Goal: Task Accomplishment & Management: Complete application form

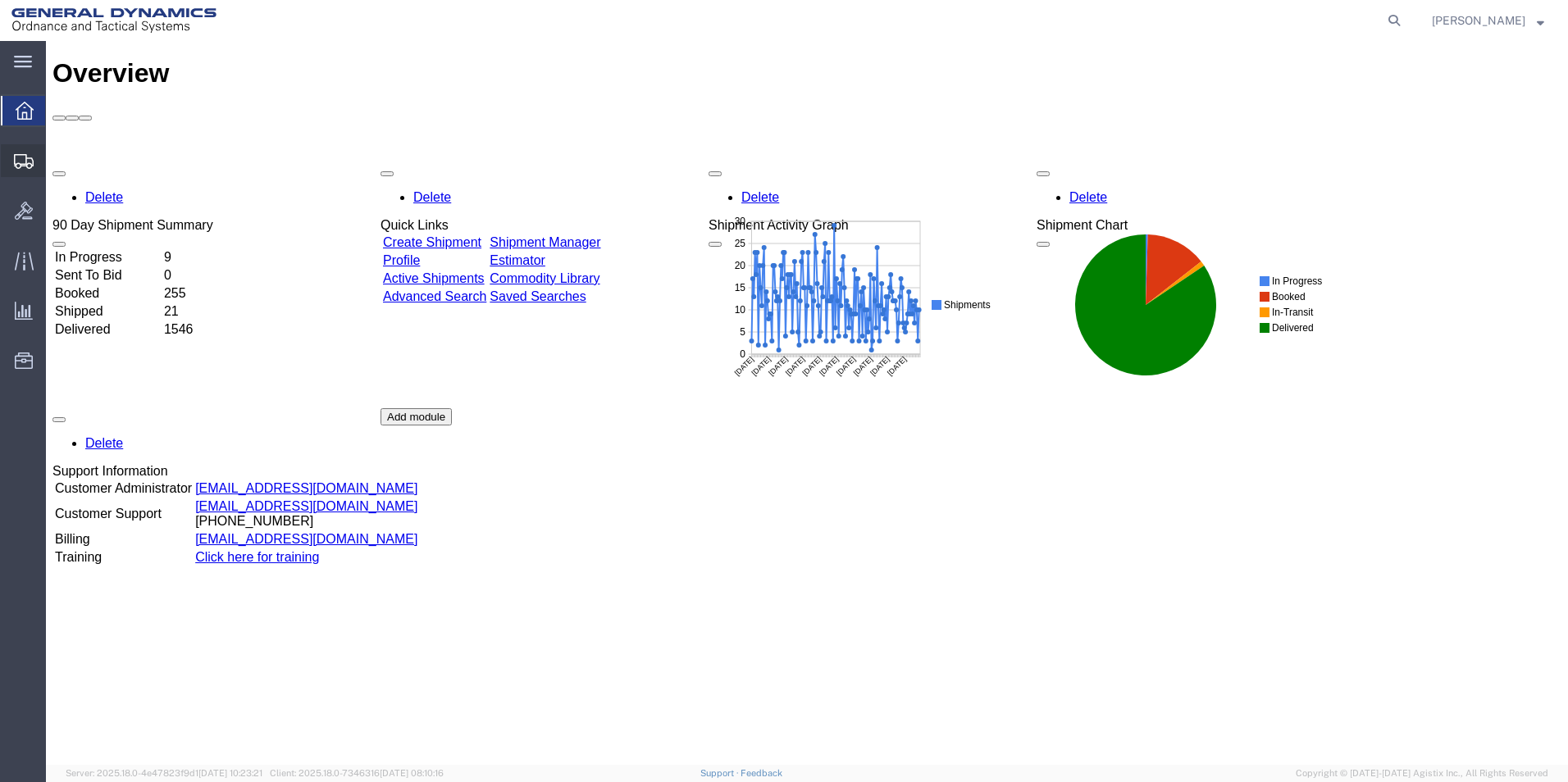
click at [0, 0] on span "Create Shipment" at bounding box center [0, 0] width 0 height 0
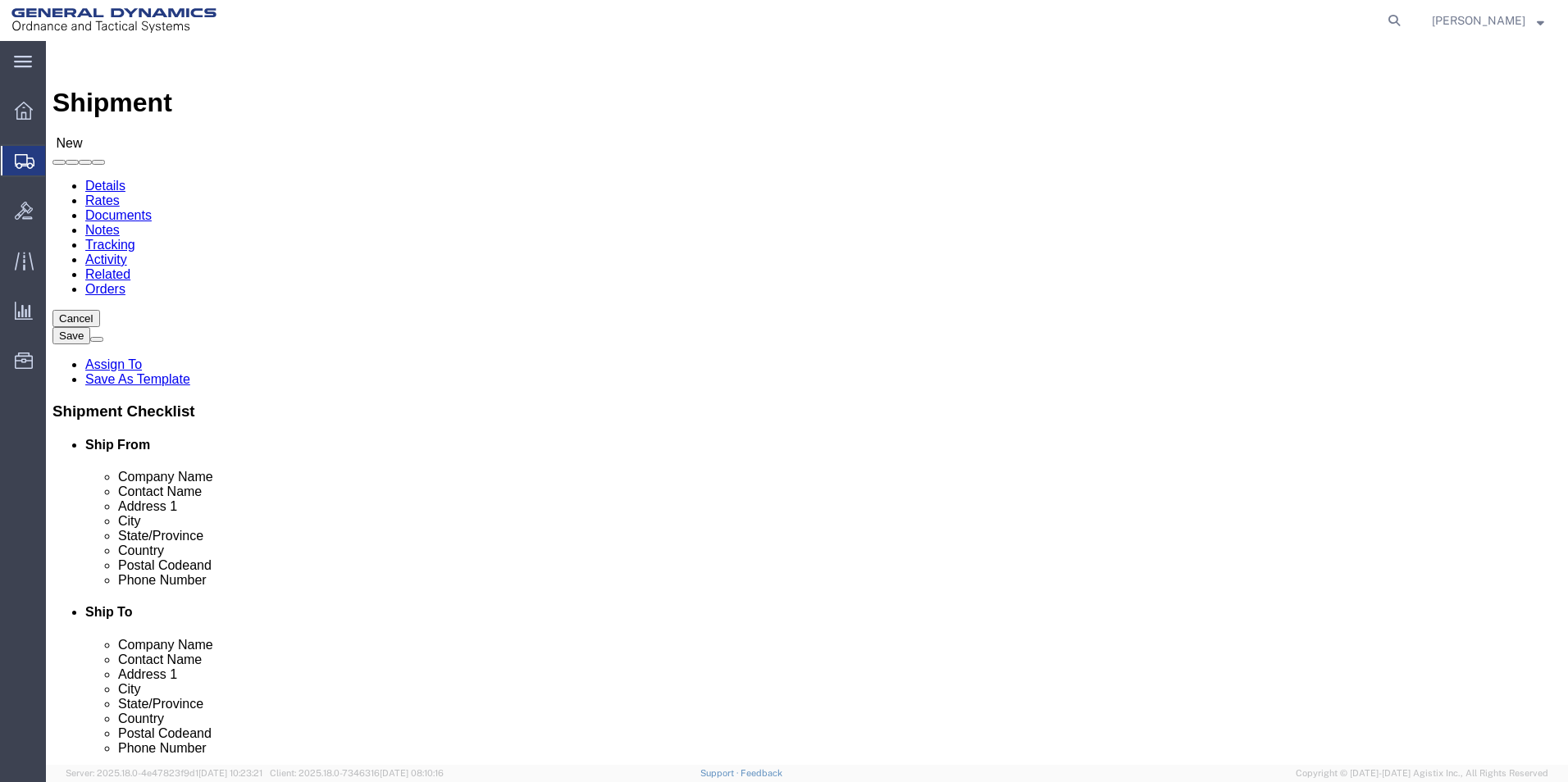
select select
select select "MYPROFILE"
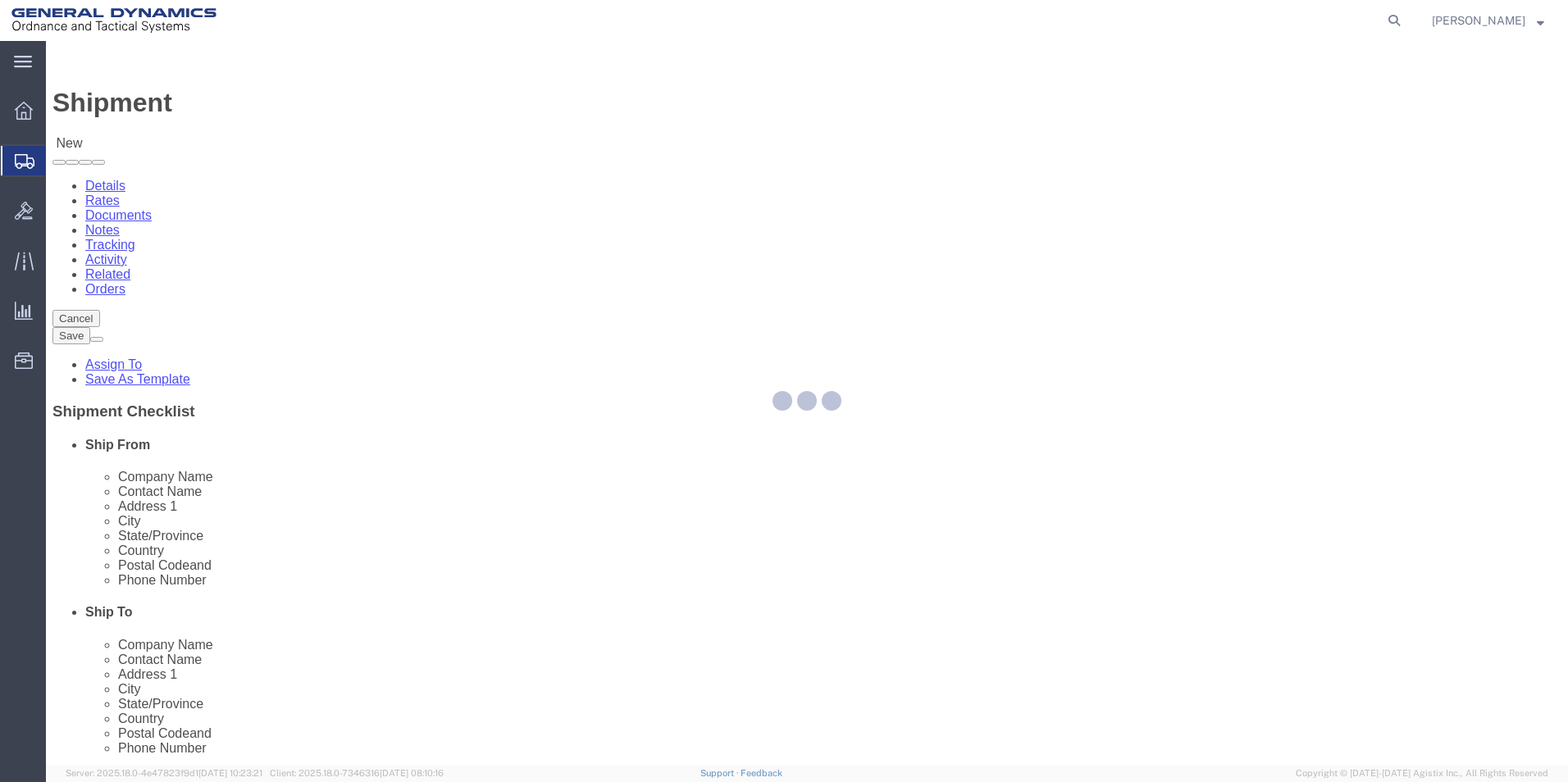
select select "PA"
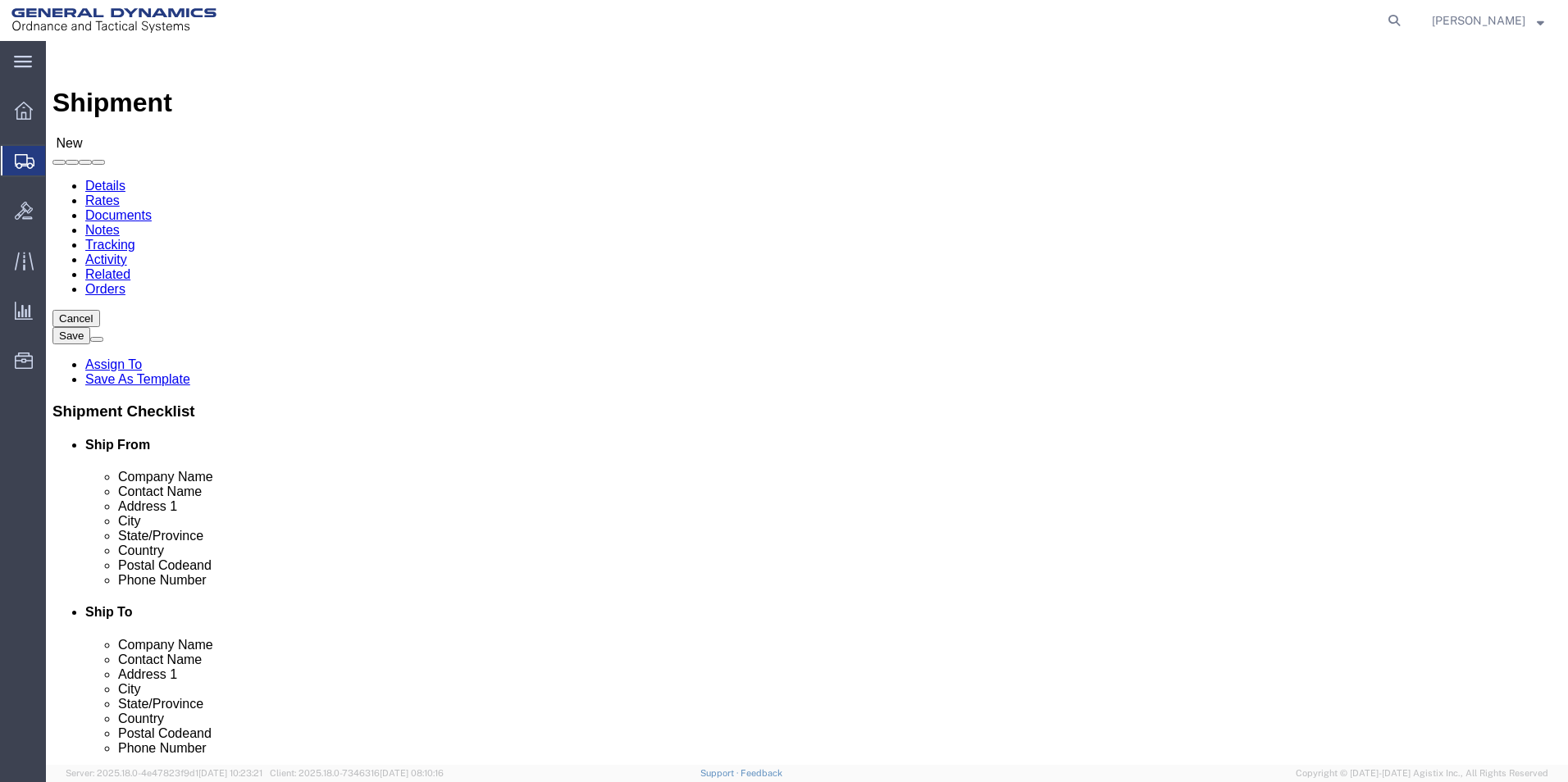
click input "text"
paste input "Alpha 1"
type input "Alpha 1"
click input "text"
paste input "1525 [GEOGRAPHIC_DATA]"
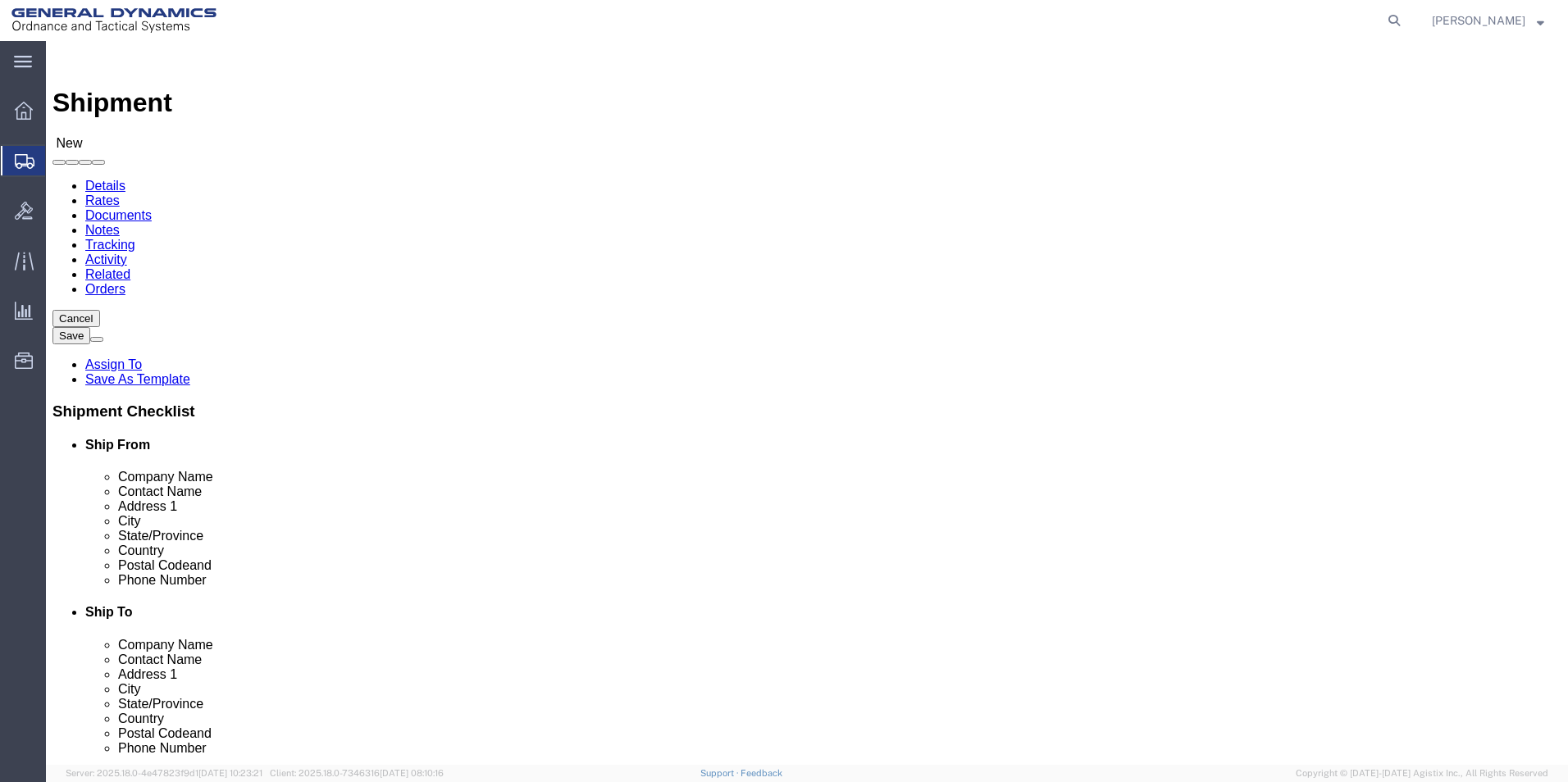
type input "1525 [GEOGRAPHIC_DATA]"
click input "text"
type input "[PERSON_NAME]"
click div "Location My Profile Location GD-OTS [GEOGRAPHIC_DATA] (Commerce) GD-OTS [GEOGRA…"
click input "text"
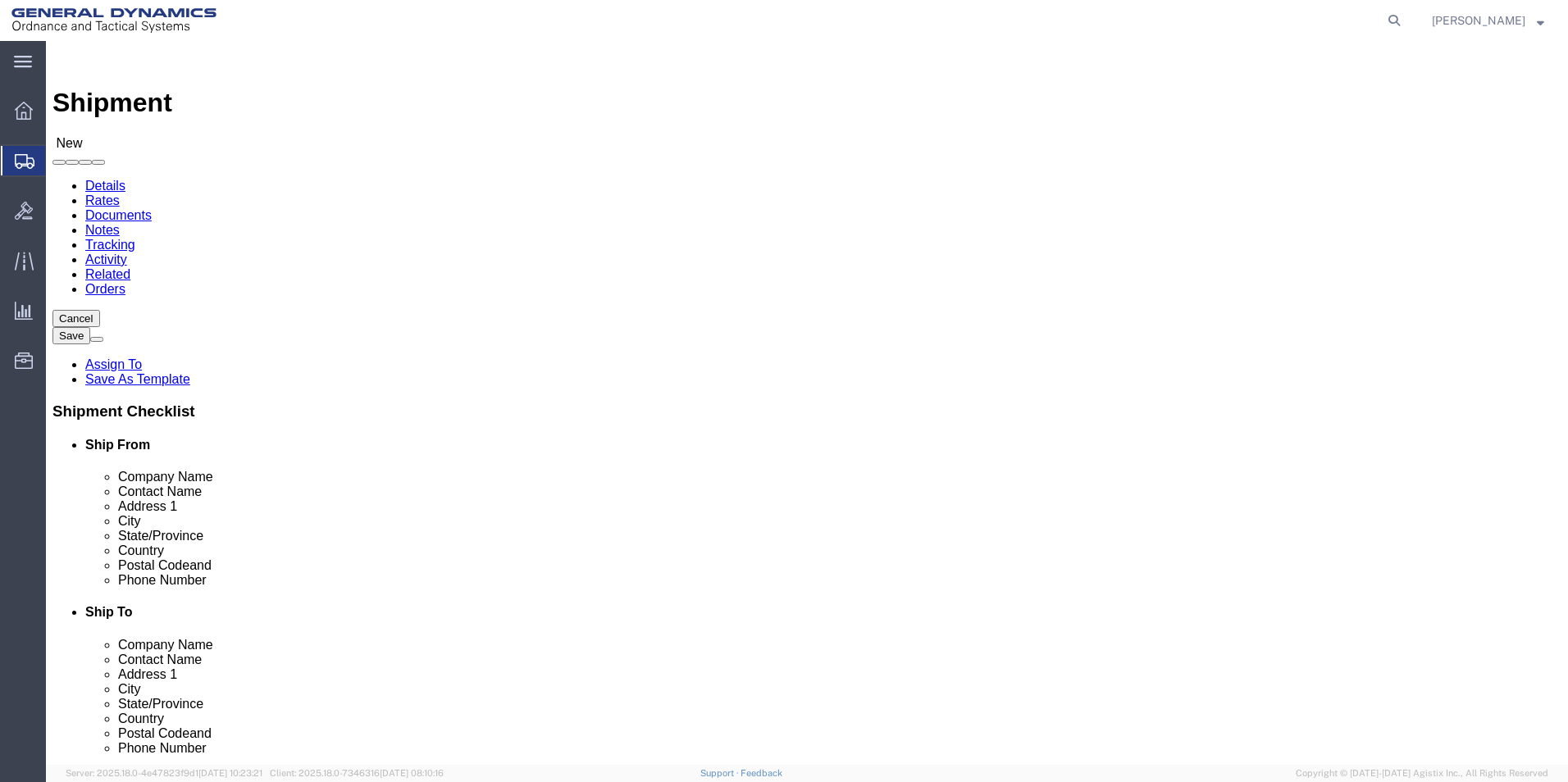
paste input "Columbus"
type input "Columbus"
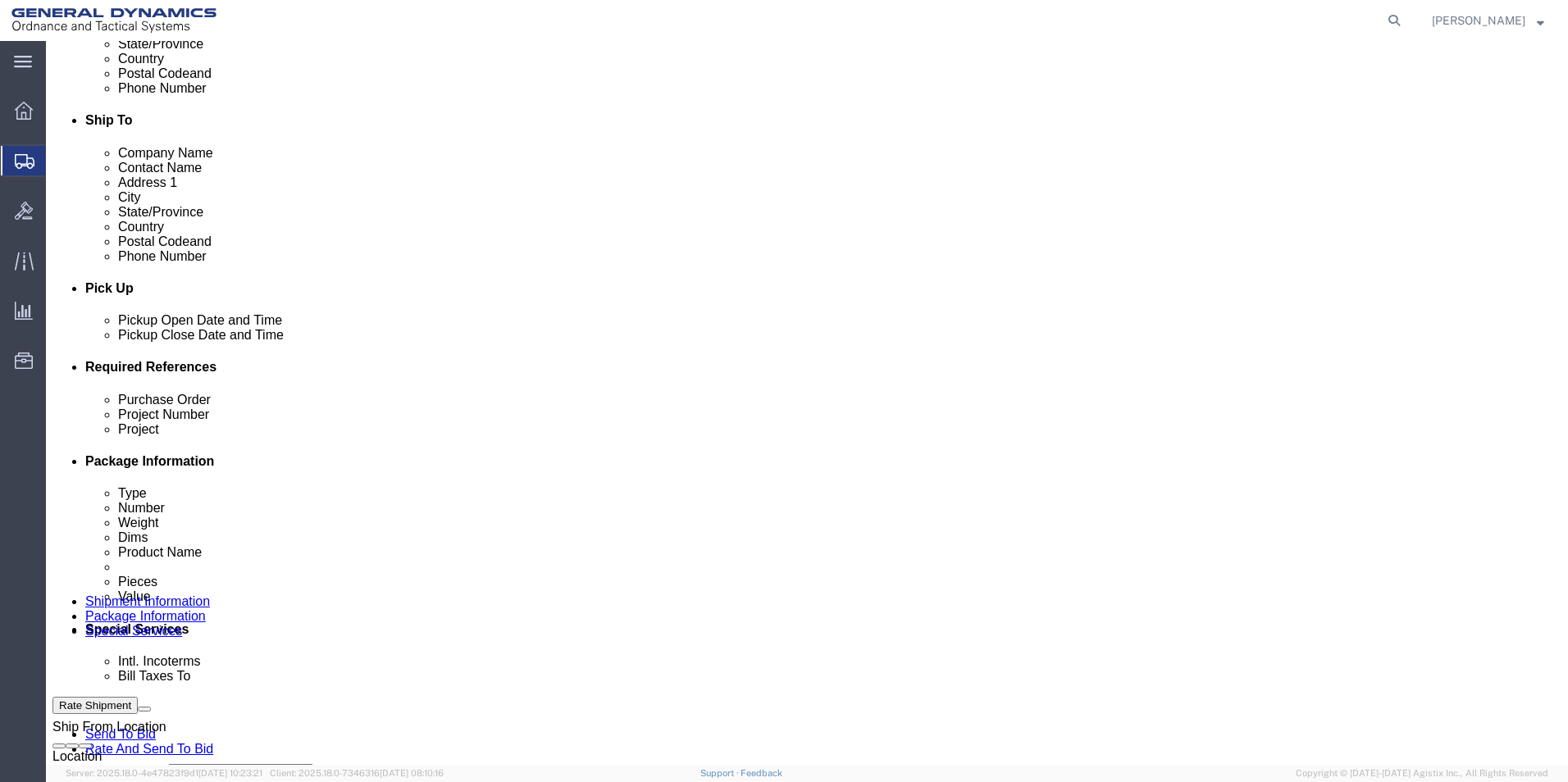
scroll to position [90, 0]
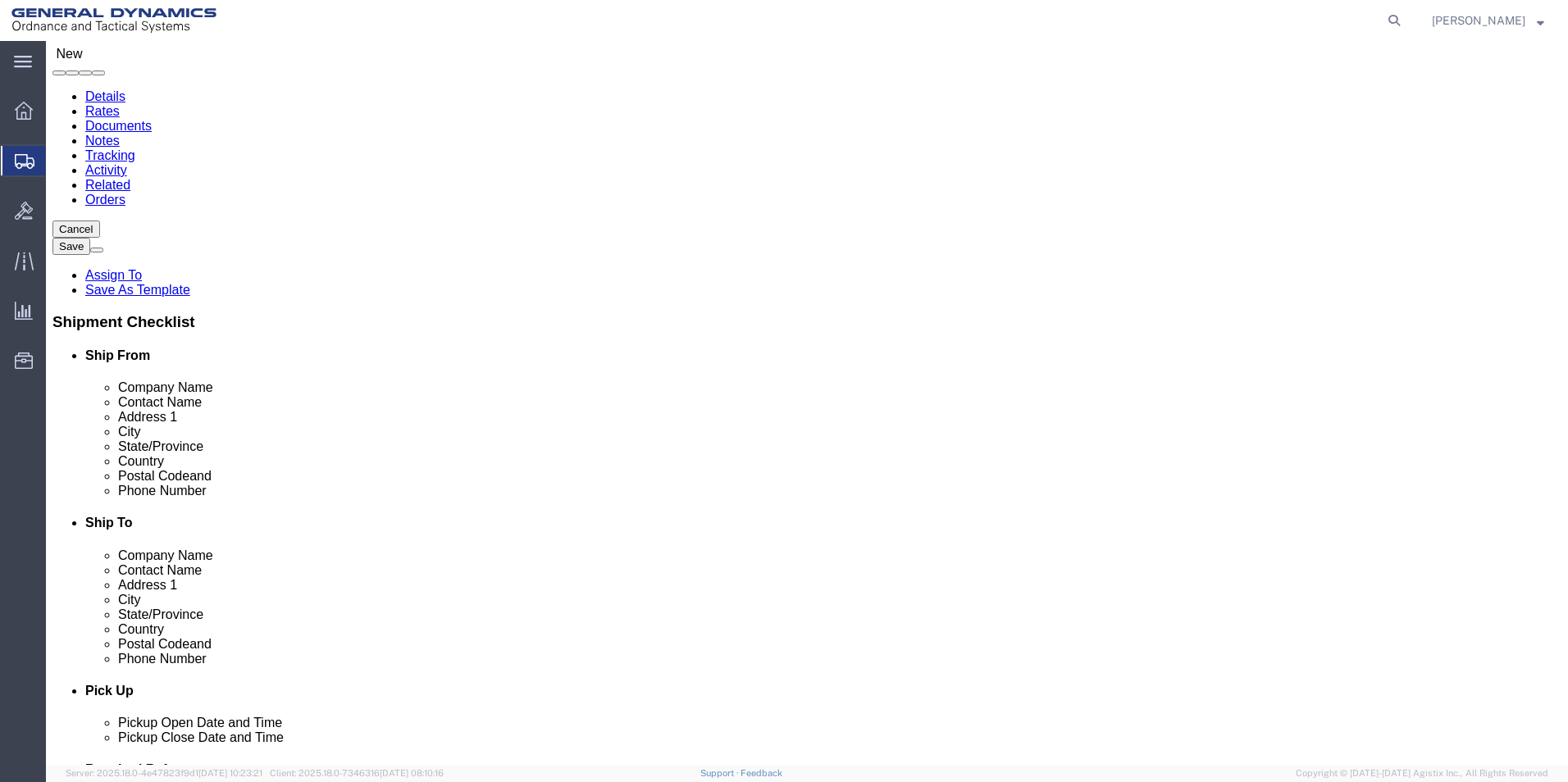
click input "Postal Code"
drag, startPoint x: 867, startPoint y: 434, endPoint x: 674, endPoint y: 435, distance: 193.0
click label "Postal Code"
click input "43209"
type input "4"
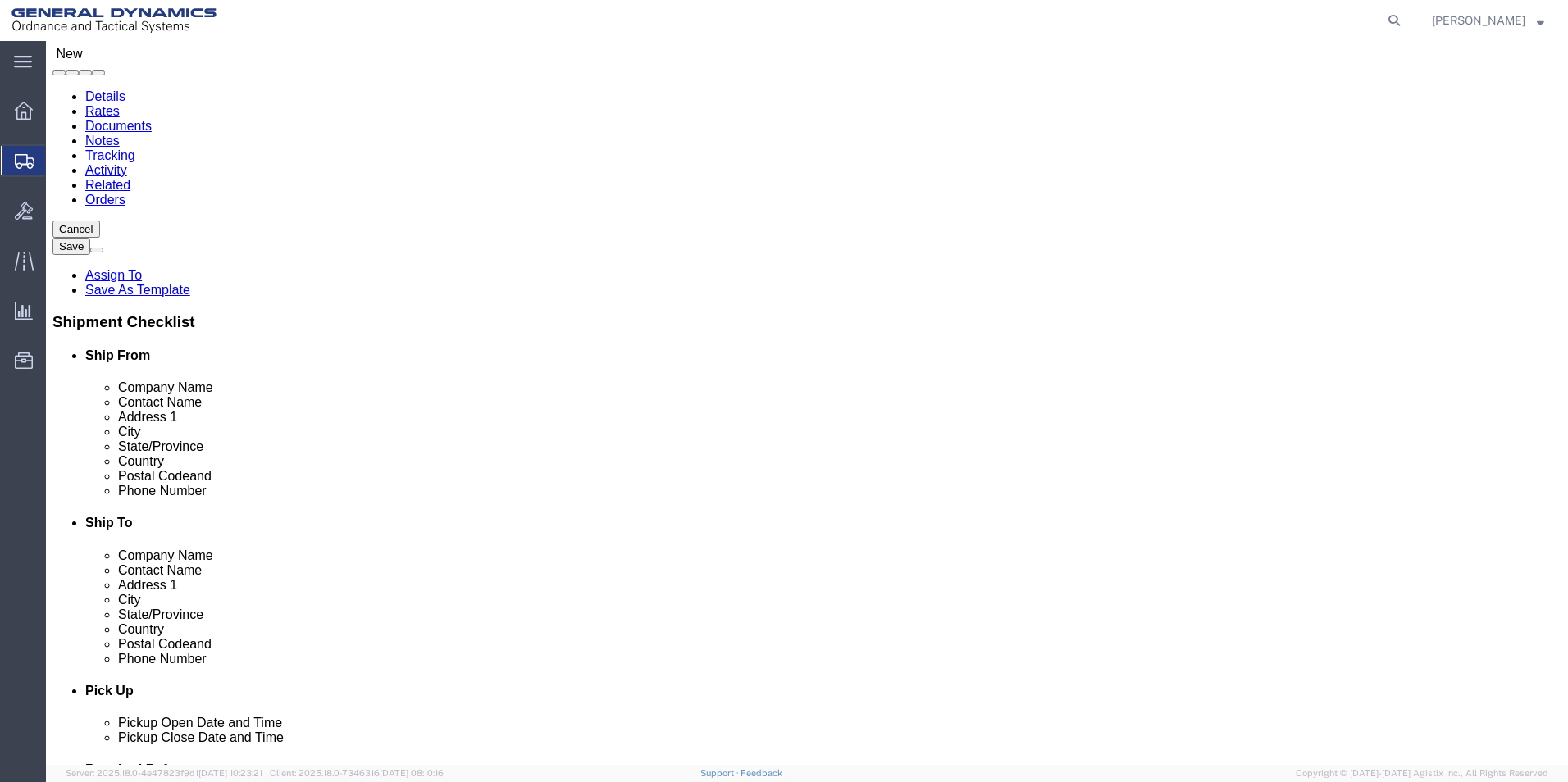
paste input "43209"
type input "43209"
click div "Location My Profile Location GD-OTS [GEOGRAPHIC_DATA] (Commerce) GD-OTS [GEOGRA…"
click input "text"
type input "2232317996"
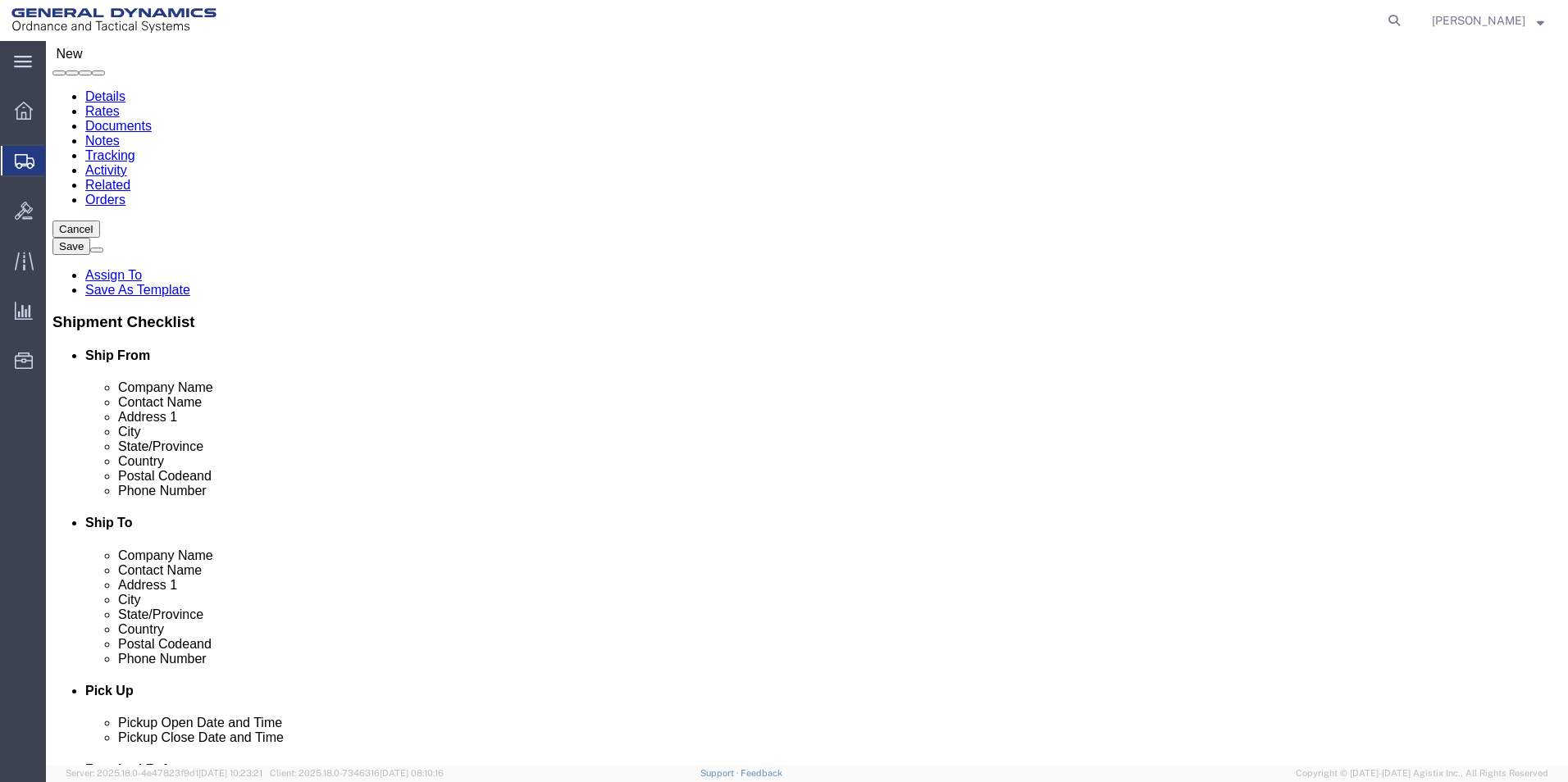
click div "2232317996"
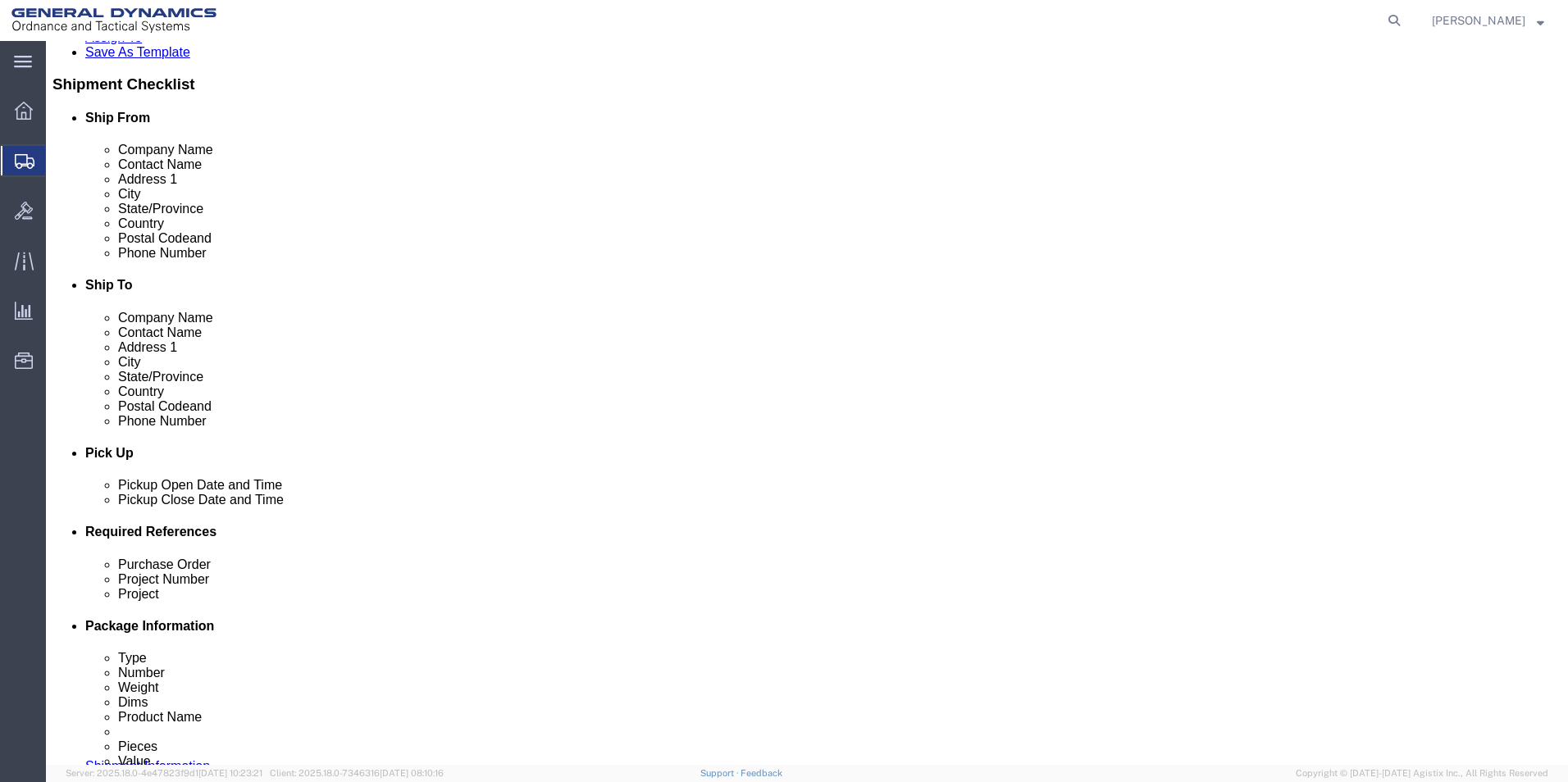
scroll to position [336, 0]
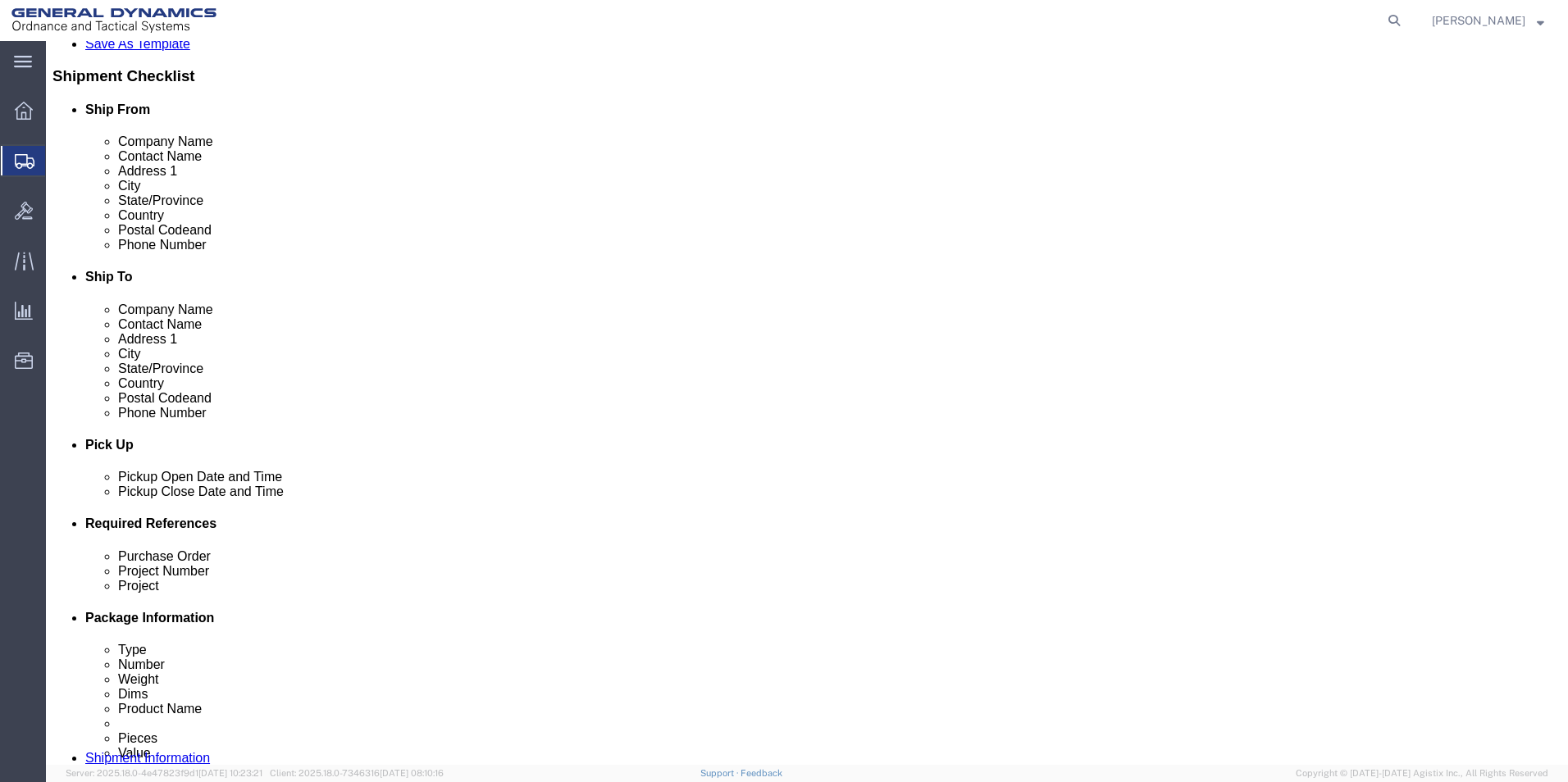
click div "[DATE] 7:00 AM"
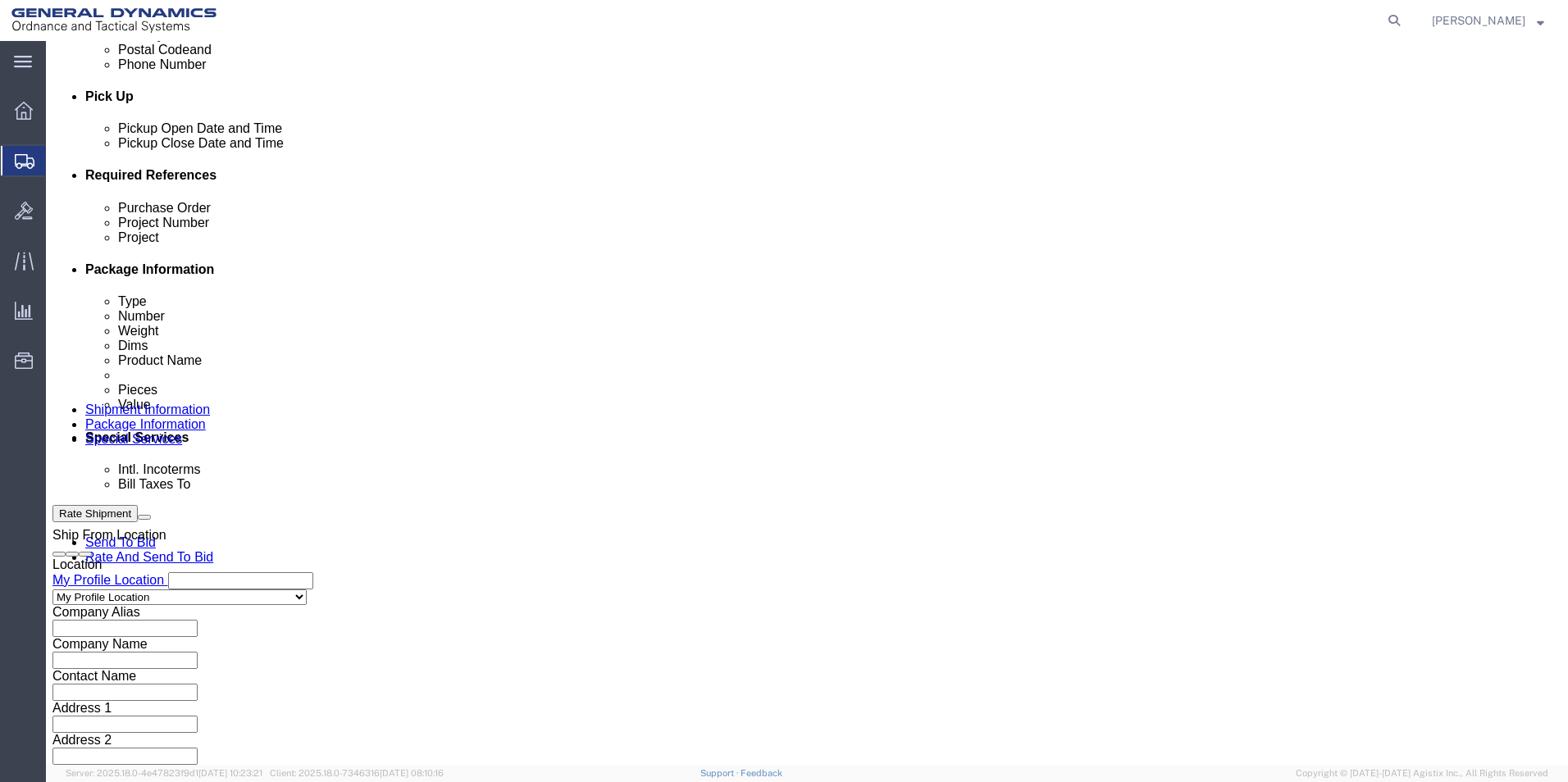
type input "8:00 AM"
click button "Apply"
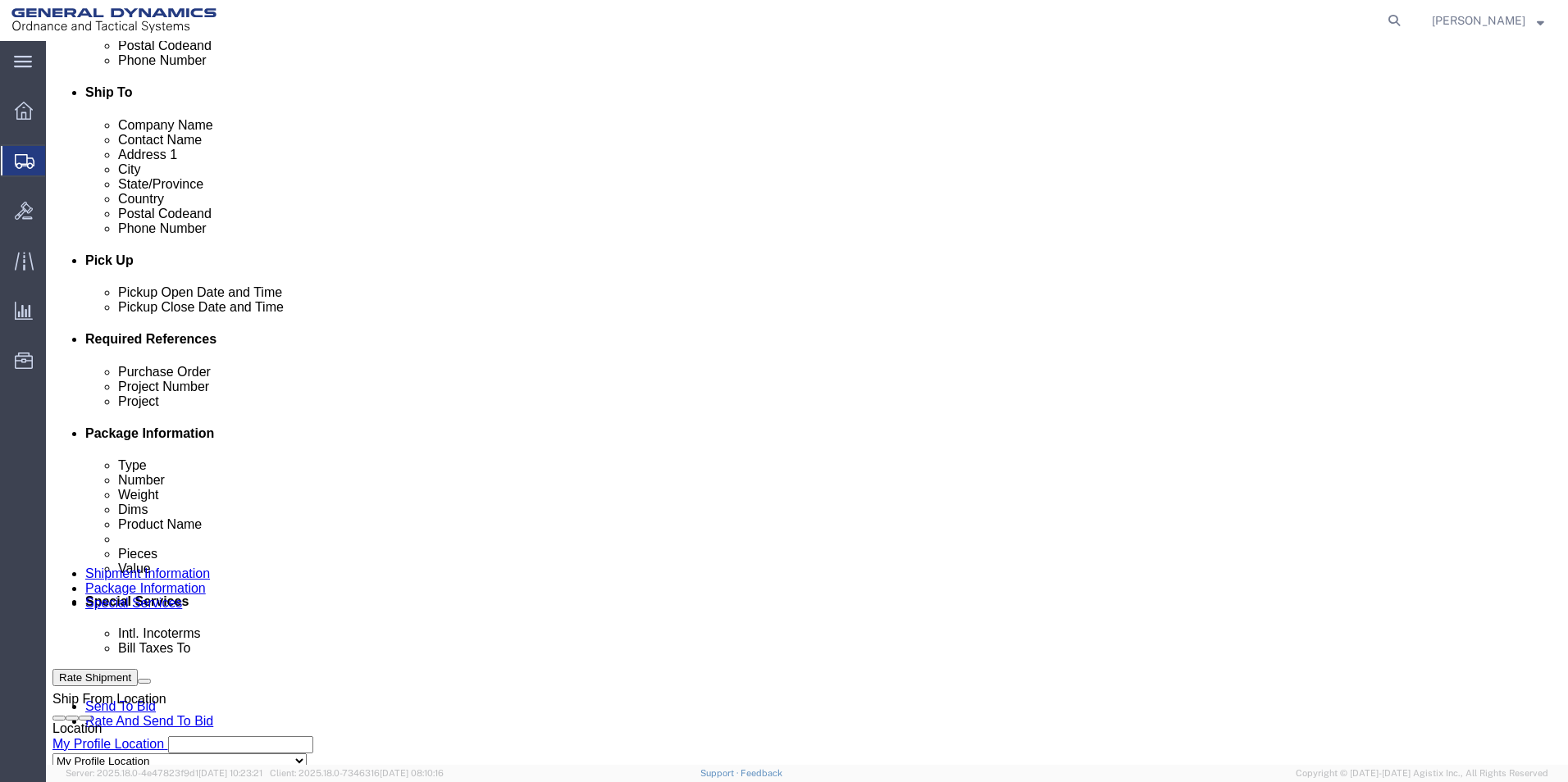
scroll to position [438, 0]
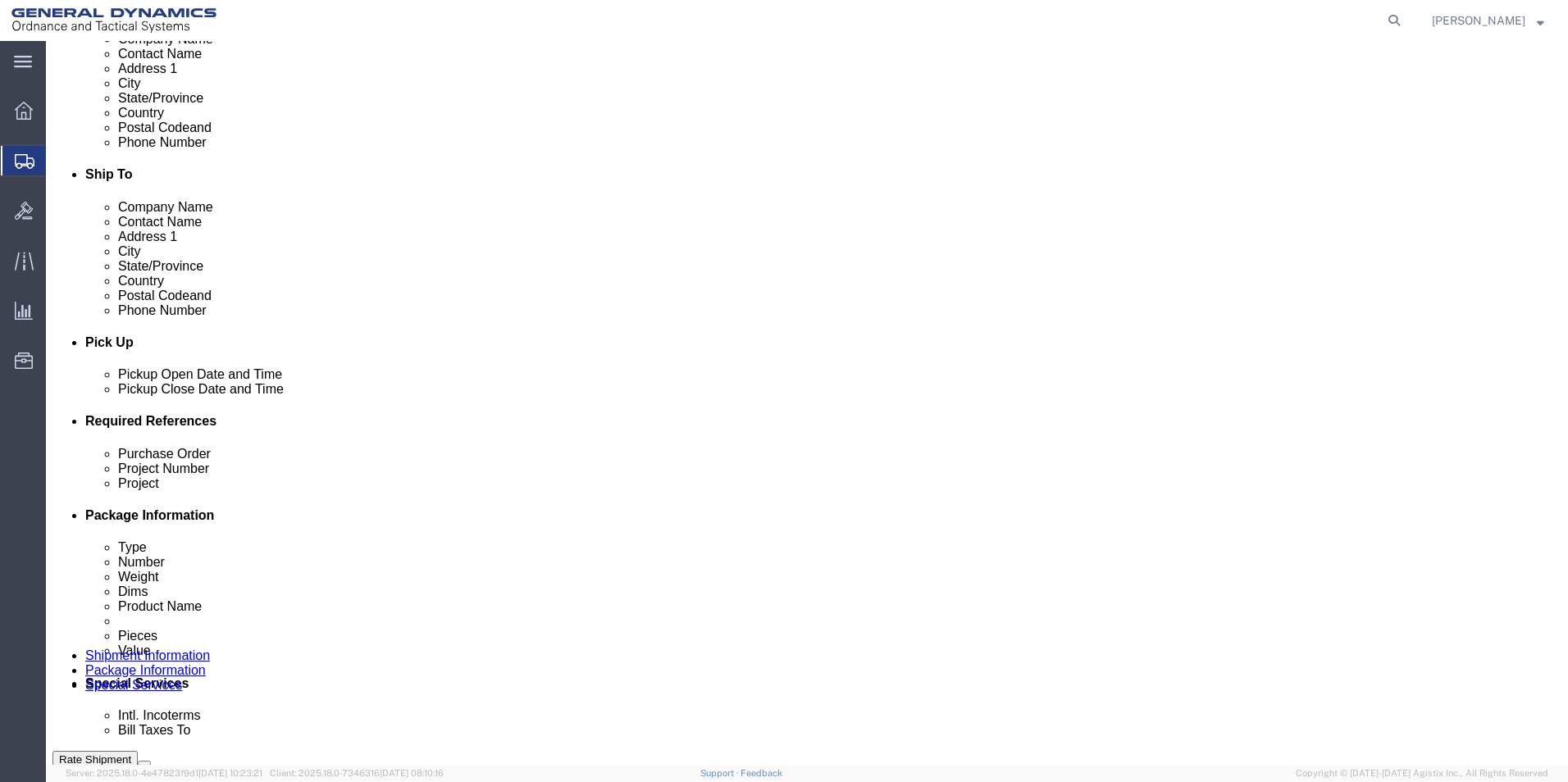
click div "[DATE] 9:00 AM"
click input "12:00 AM"
type input "12:00 PM"
click button "Apply"
click input "text"
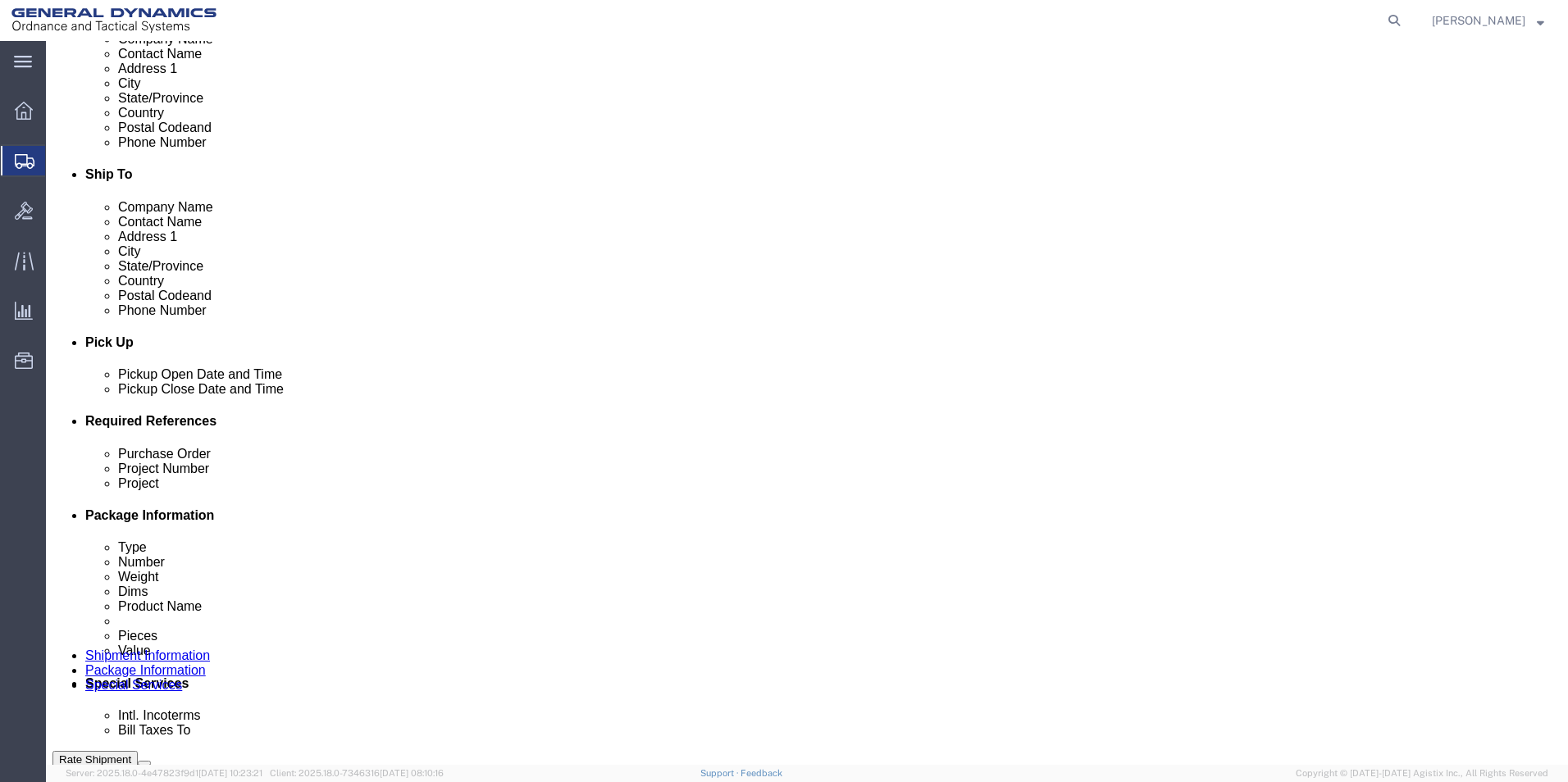
type input "NA"
click input "text"
type input "NA"
click input "text"
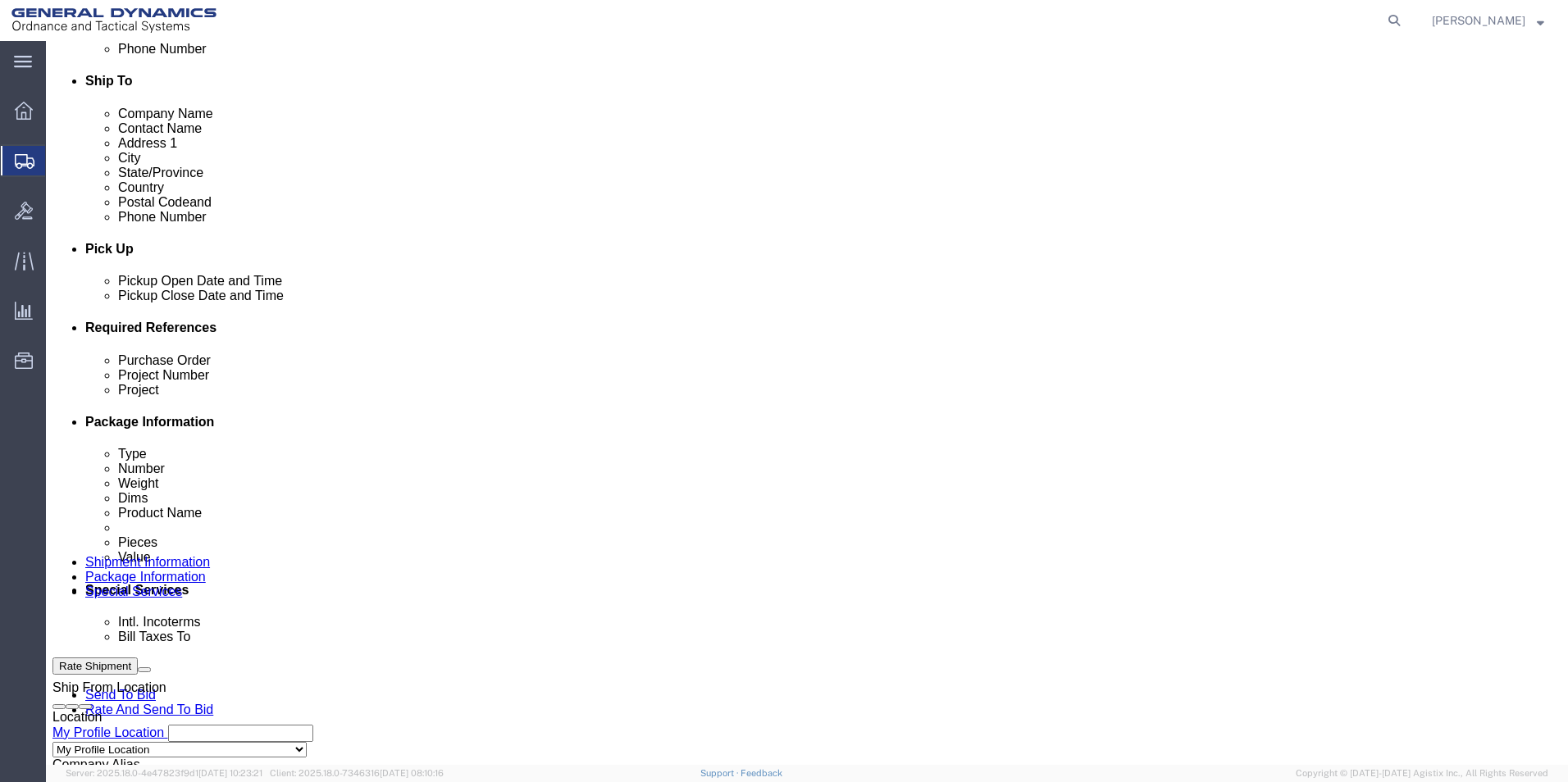
scroll to position [683, 0]
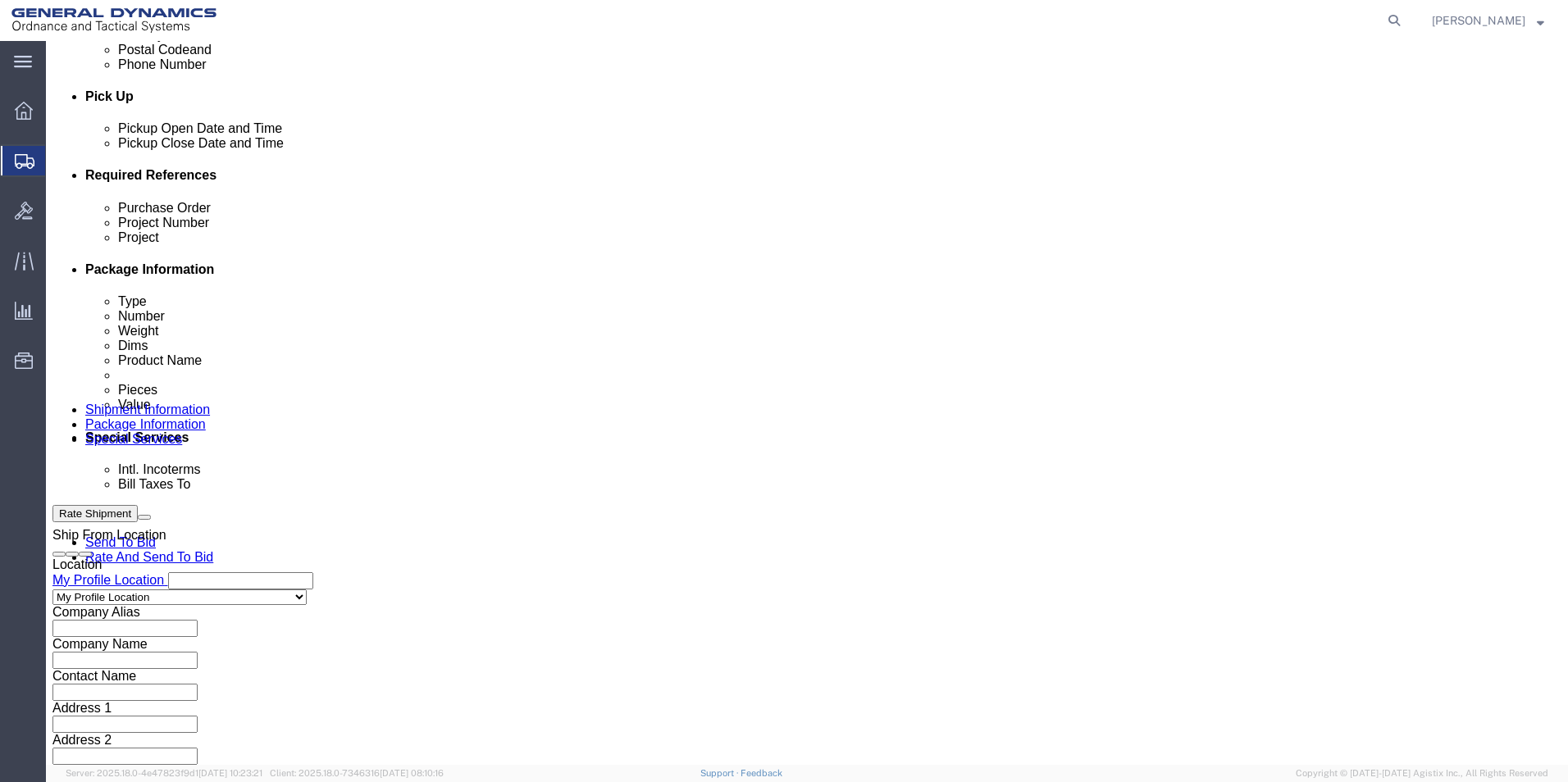
type input "NA"
click button "Continue"
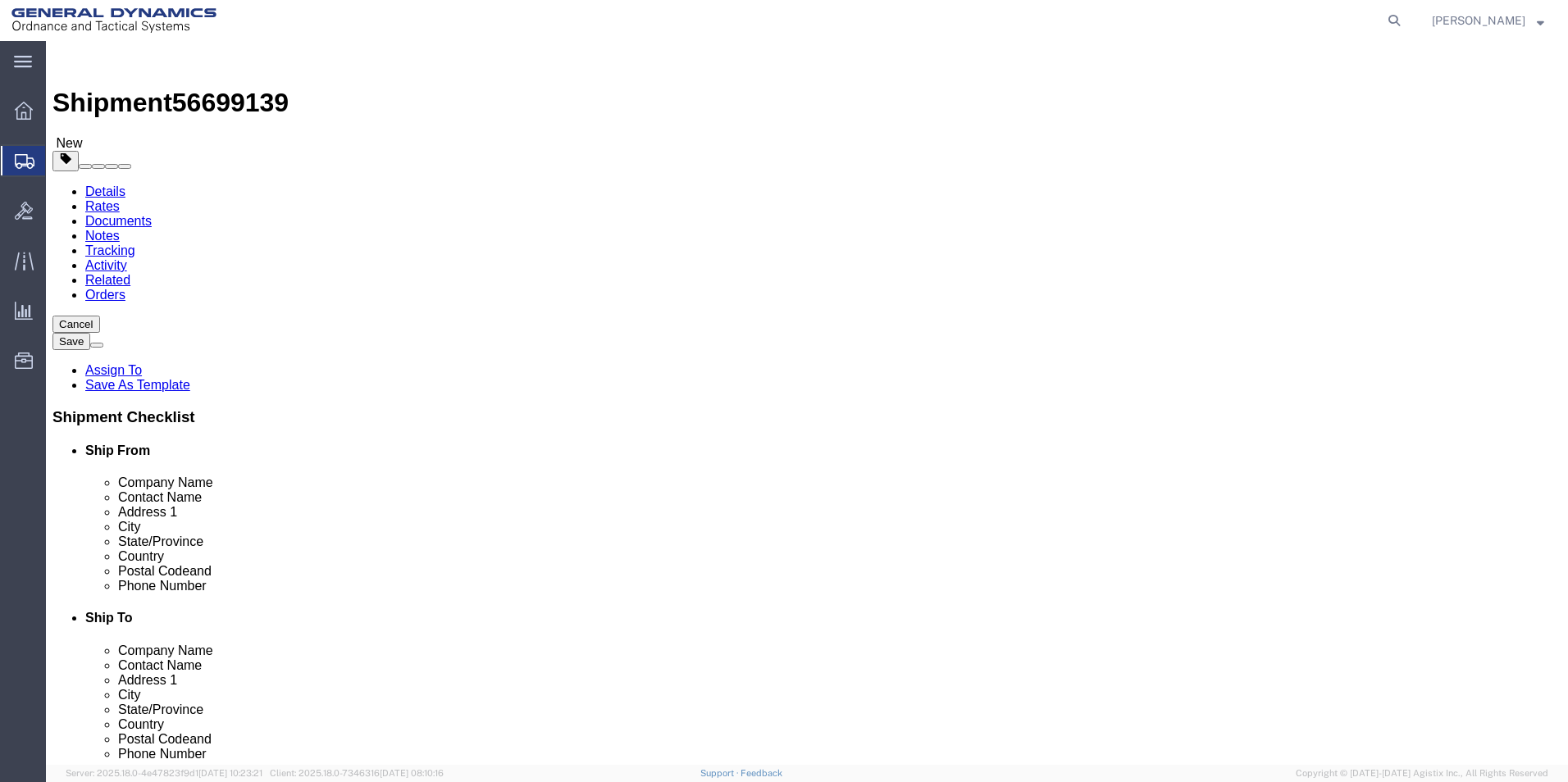
click select "Select Bale(s) Basket(s) Bolt(s) Bottle(s) Buckets Bulk Bundle(s) Can(s) Cardbo…"
select select "SKID"
click select "Select Bale(s) Basket(s) Bolt(s) Bottle(s) Buckets Bulk Bundle(s) Can(s) Cardbo…"
click input "text"
type input "72"
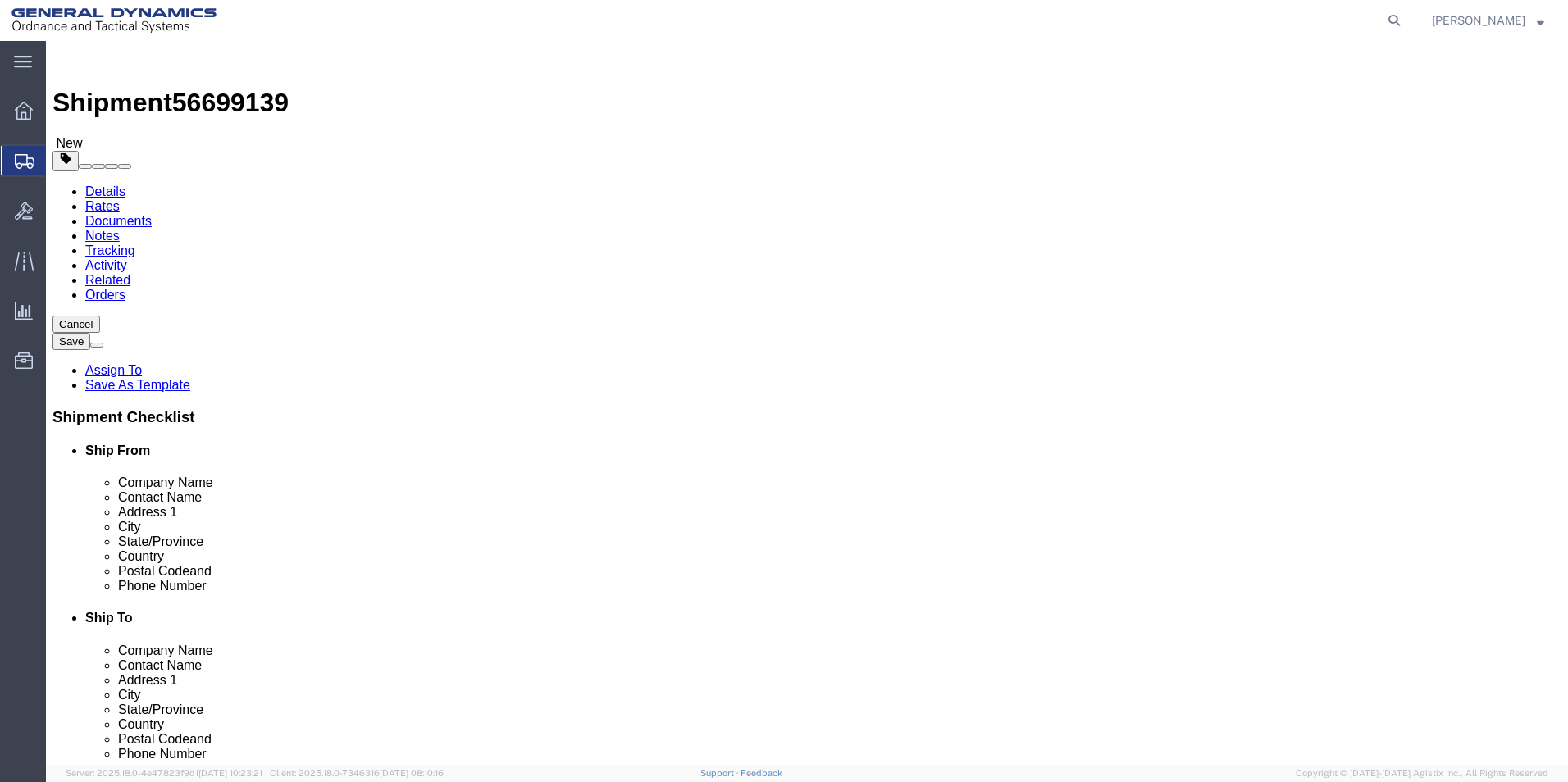
click input "text"
type input "36"
click input "text"
type input "52"
click input "1"
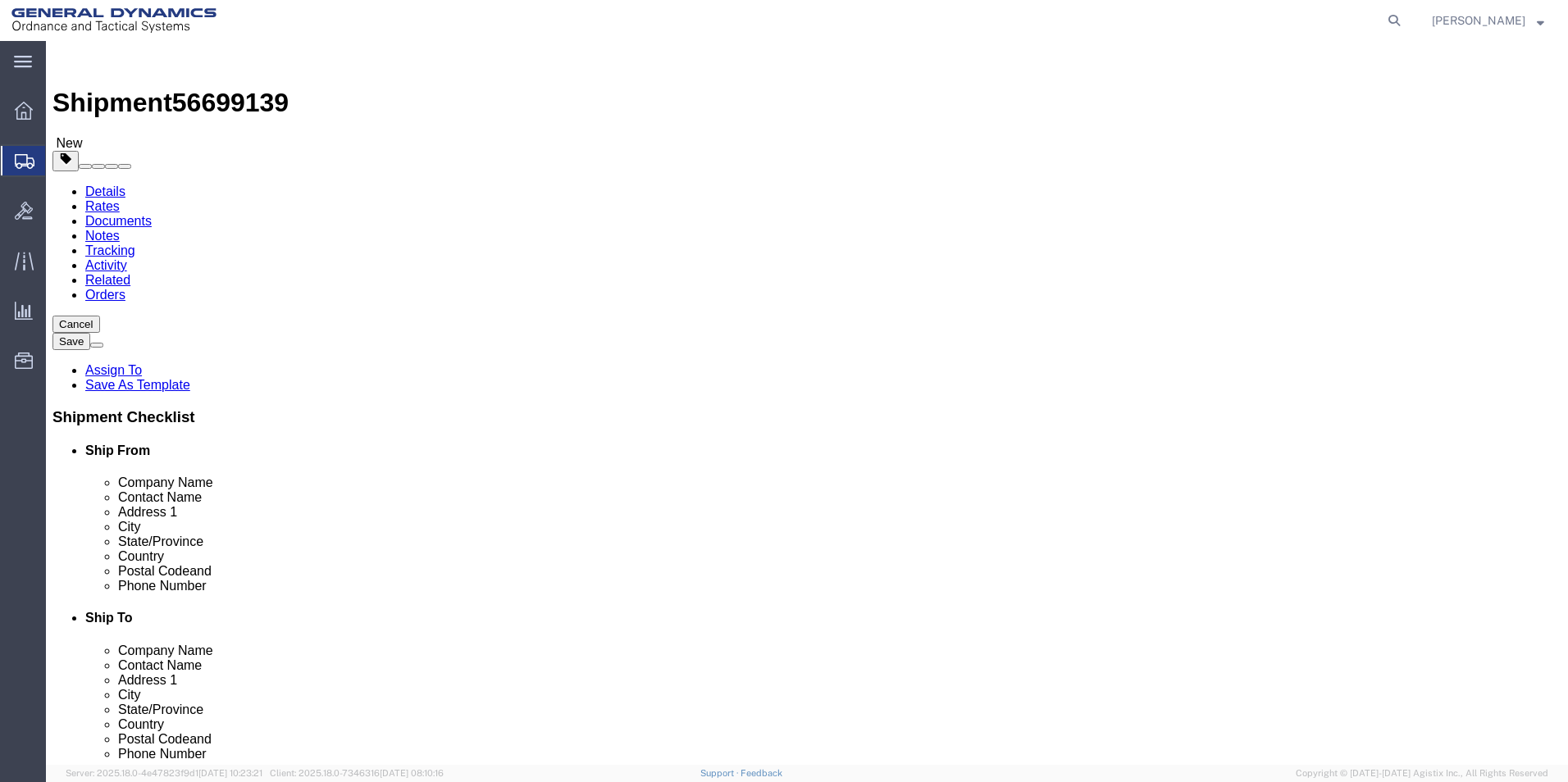
type input "2"
click input "0.00"
type input "4250.00"
click div "2 x Skid(s) Package Type Select Bale(s) Basket(s) Bolt(s) Bottle(s) Buckets Bul…"
click link "Add Content"
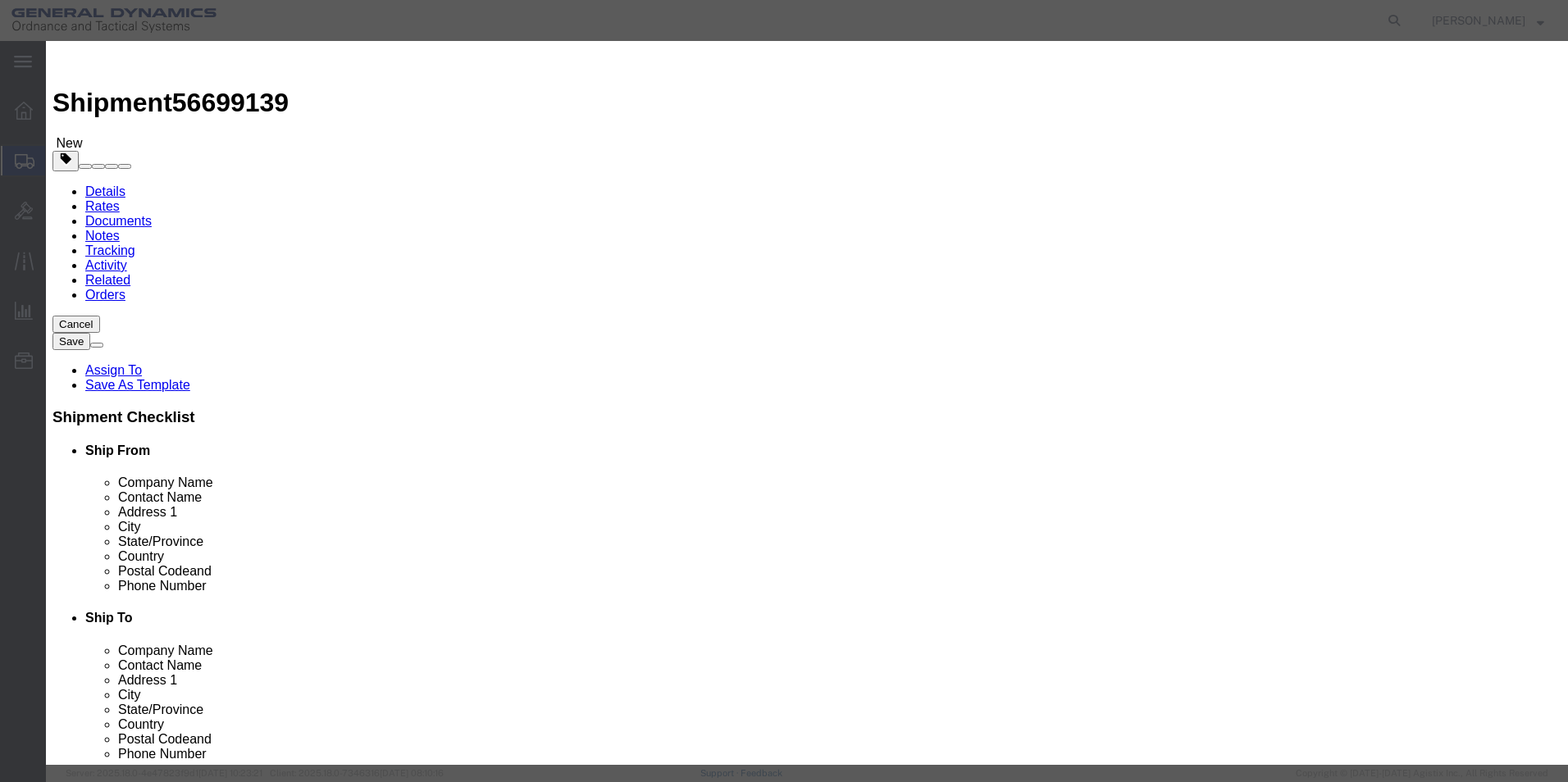
click input "text"
type input "Induction Coil"
click input "0"
type input "2"
click input "text"
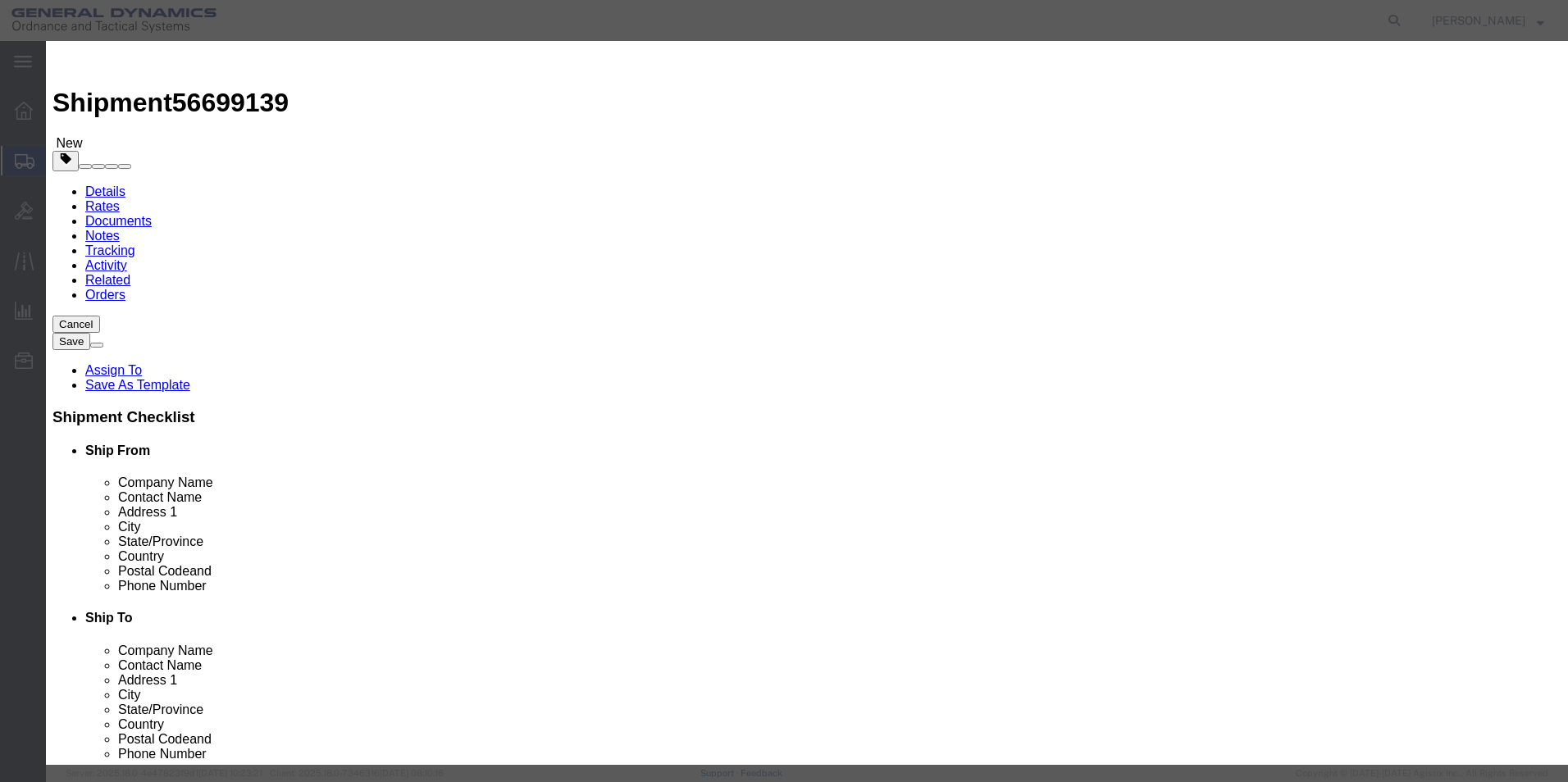
type input "20000"
click input "Induction Coil"
click select "Select 50 55 60 65 70 85 92.5 100 125 175 250 300 400"
select select "50"
click select "Select 50 55 60 65 70 85 92.5 100 125 175 250 300 400"
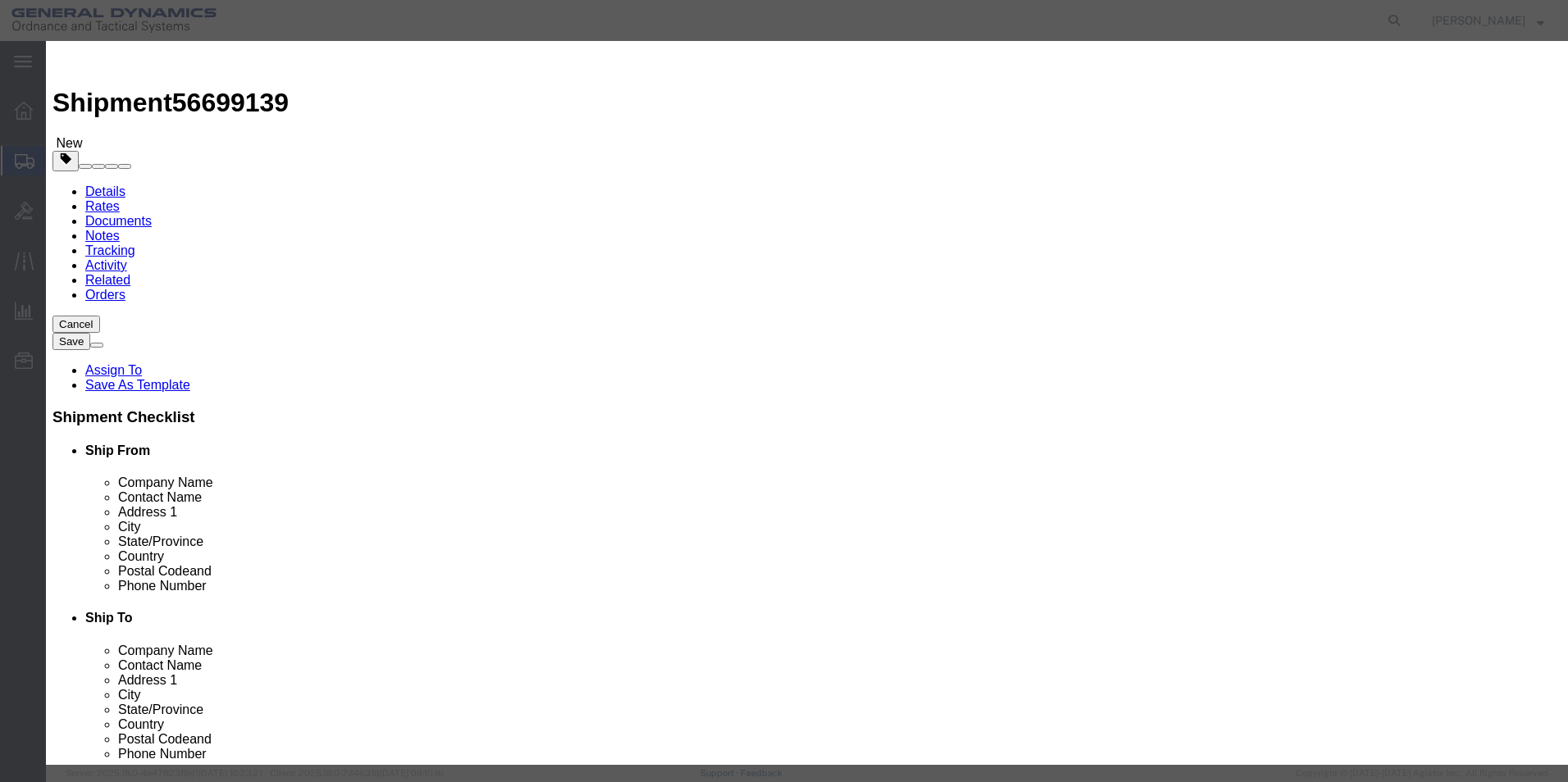
click button "Save & Close"
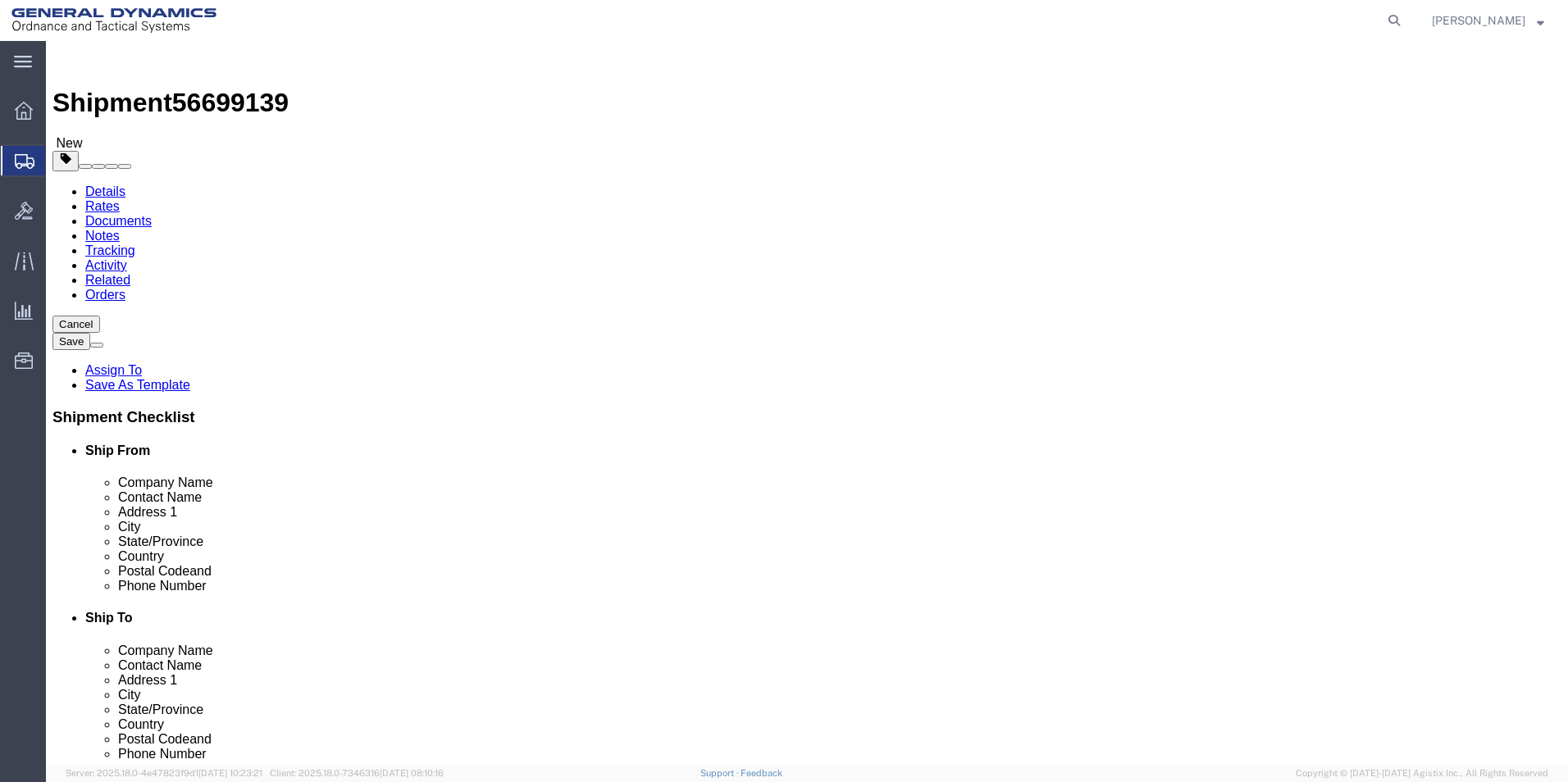
click button "Rate Shipment"
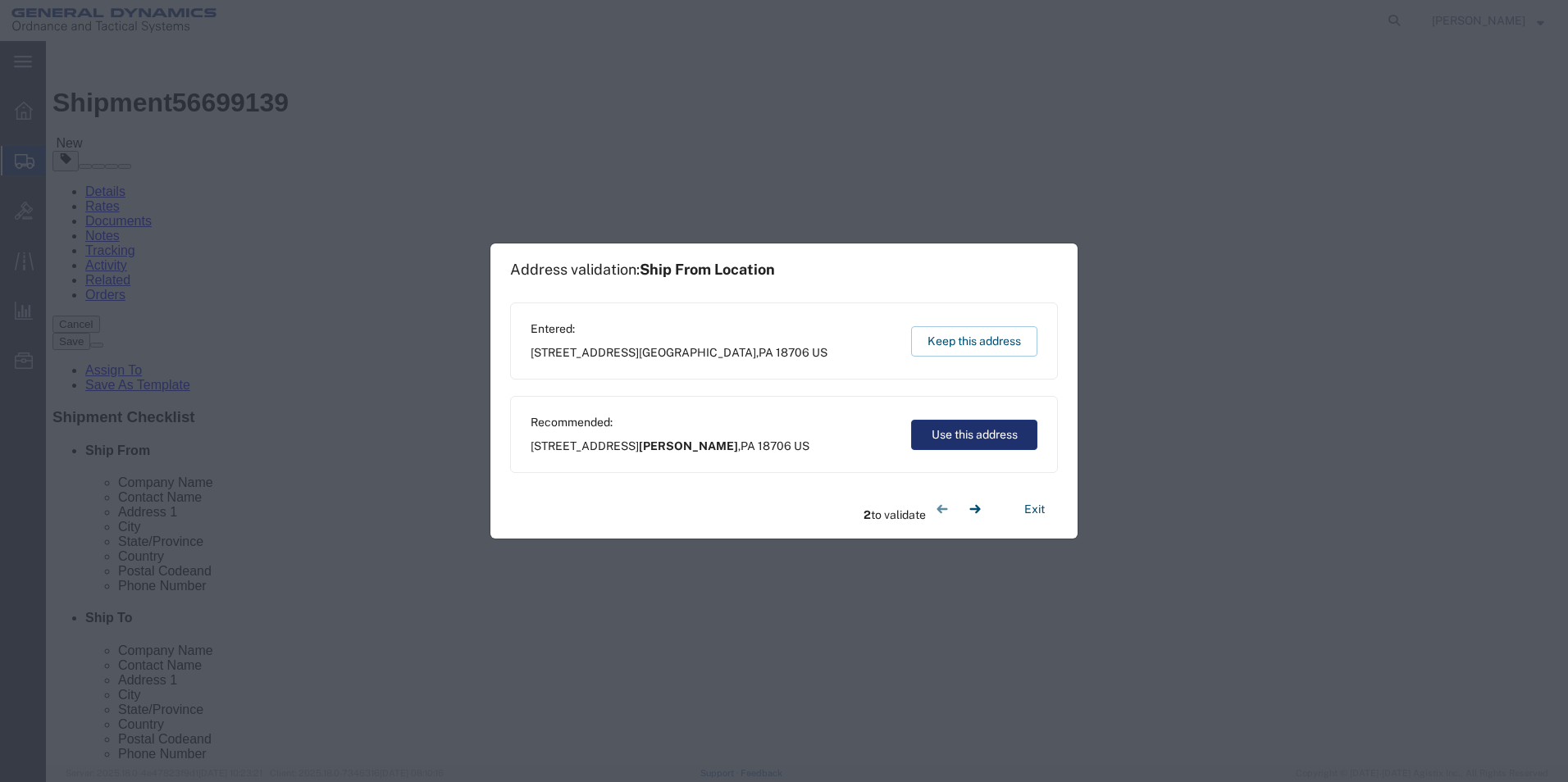
click at [953, 429] on button "Use this address" at bounding box center [974, 435] width 126 height 30
click at [955, 429] on button "Use this address" at bounding box center [974, 435] width 126 height 30
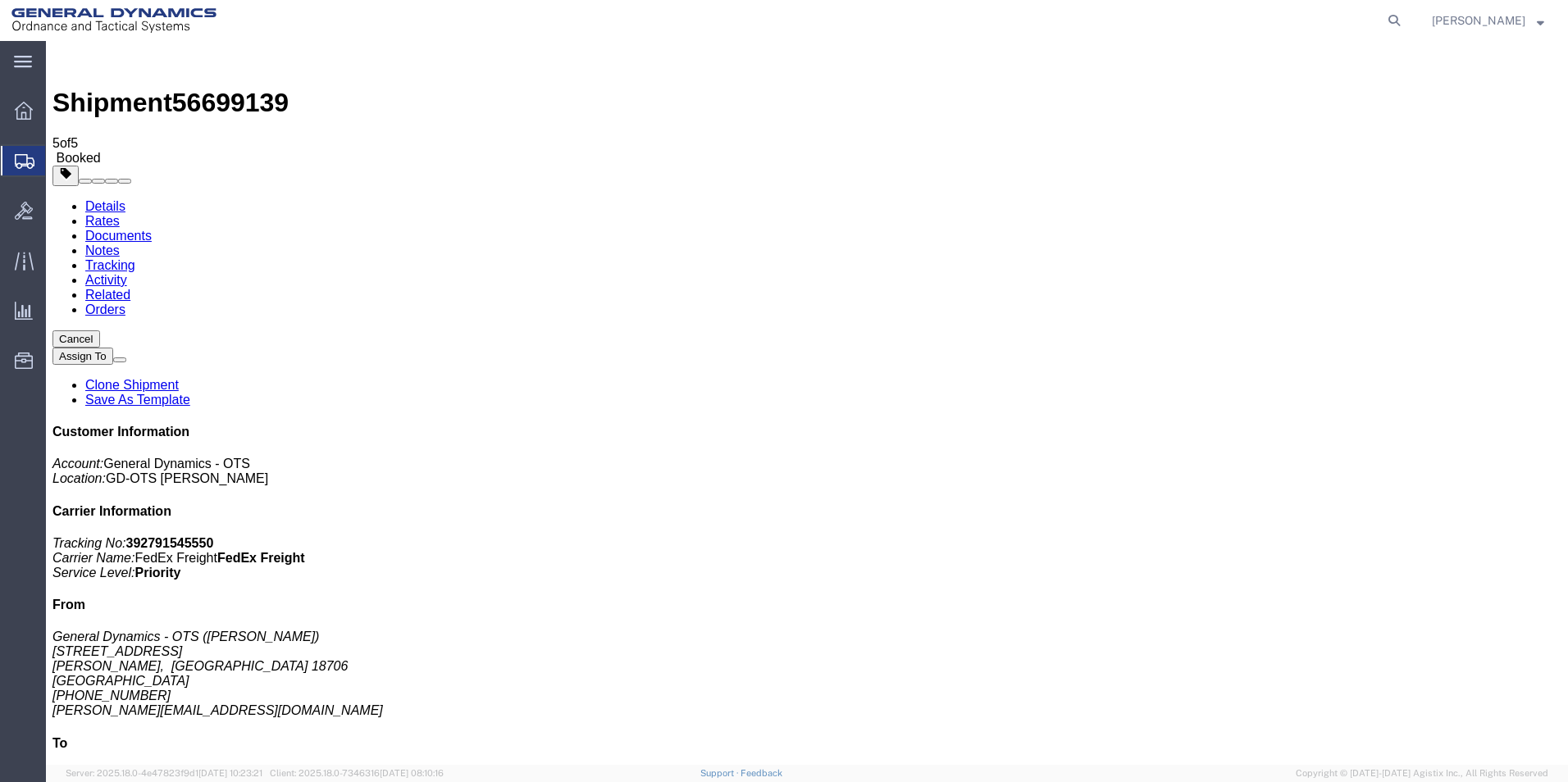
click at [108, 199] on link "Details" at bounding box center [105, 206] width 40 height 14
click link "Schedule pickup request"
